Goal: Go to known website: Access a specific website the user already knows

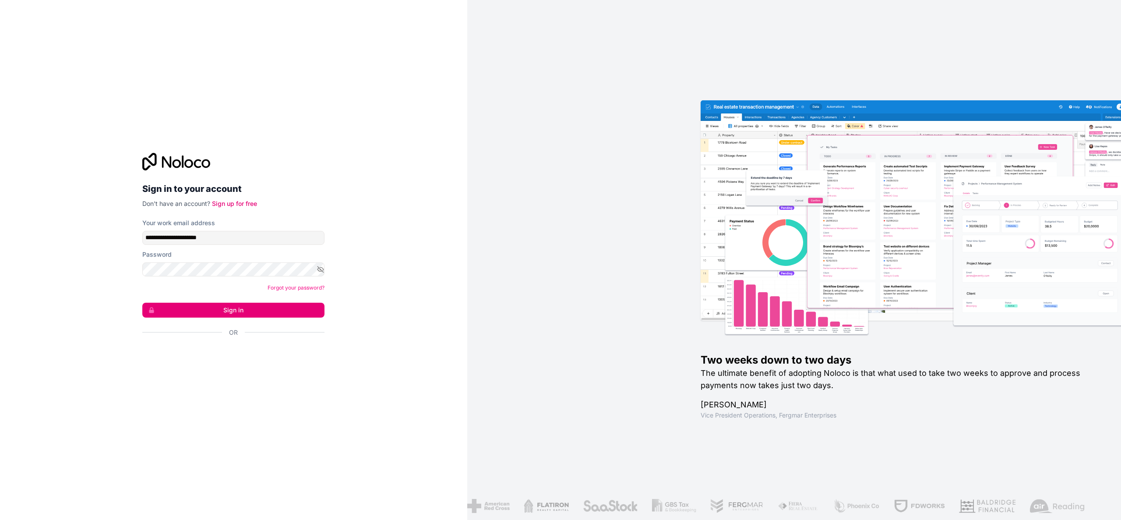
click at [142, 303] on button "Sign in" at bounding box center [233, 310] width 182 height 15
click at [279, 311] on button "Sign in" at bounding box center [233, 310] width 182 height 15
click at [279, 311] on button "Sign in" at bounding box center [233, 311] width 182 height 15
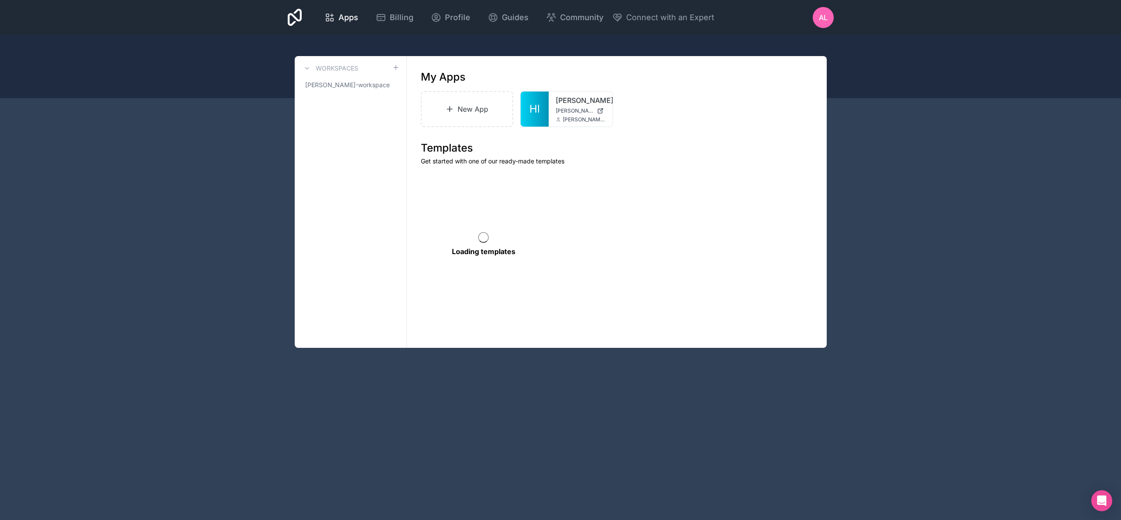
click at [558, 112] on span "[PERSON_NAME][DOMAIN_NAME]" at bounding box center [575, 110] width 38 height 7
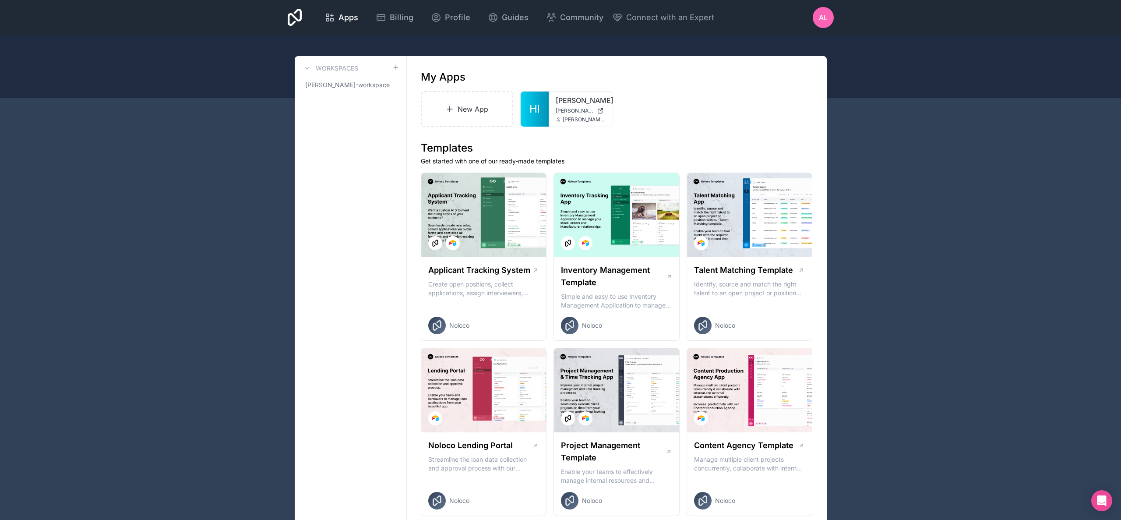
click at [552, 102] on div "hyslip [DOMAIN_NAME] [PERSON_NAME][EMAIL_ADDRESS][DOMAIN_NAME]" at bounding box center [581, 109] width 64 height 35
click at [0, 0] on icon at bounding box center [0, 0] width 0 height 0
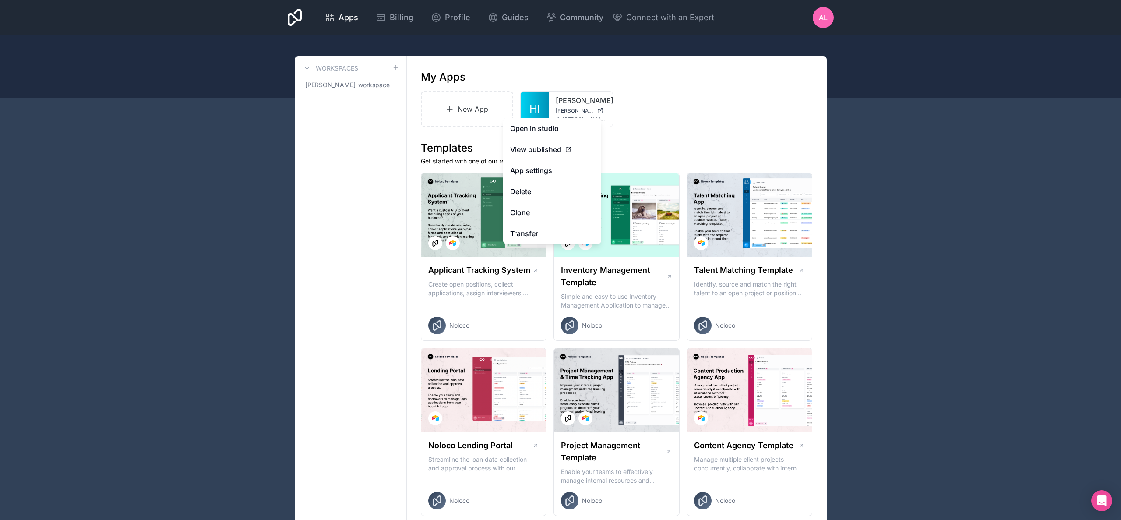
click at [559, 130] on link "Open in studio" at bounding box center [552, 128] width 98 height 21
